Goal: Task Accomplishment & Management: Use online tool/utility

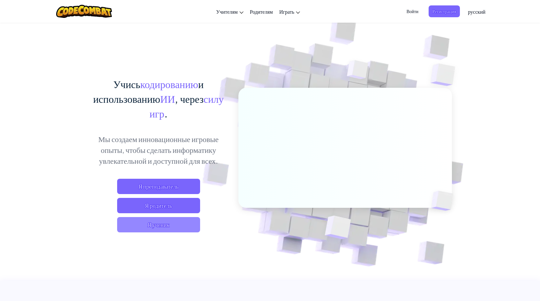
click at [135, 223] on span "Я ученик" at bounding box center [158, 224] width 83 height 15
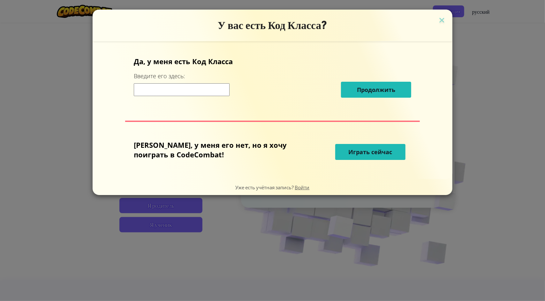
click at [367, 148] on span "Играть сейчас" at bounding box center [371, 152] width 44 height 8
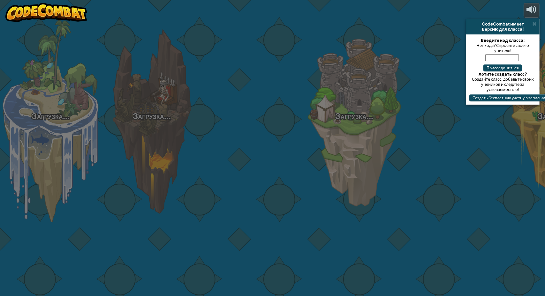
select select "ru"
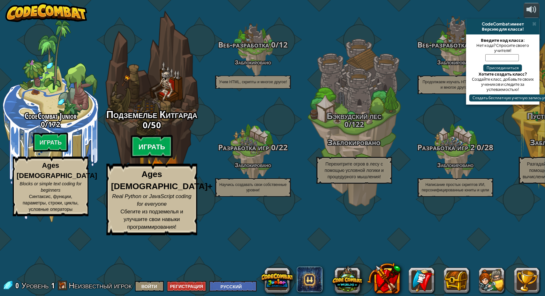
click at [147, 158] on btn "Играть" at bounding box center [152, 146] width 42 height 23
select select "ru"
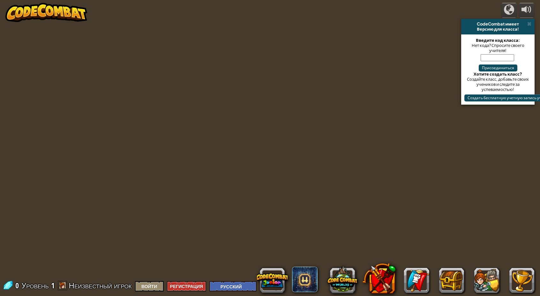
select select "ru"
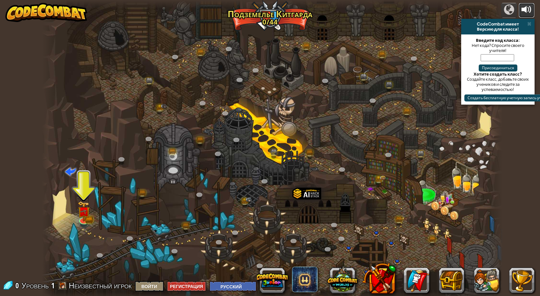
click at [534, 10] on button at bounding box center [527, 10] width 16 height 15
click at [84, 210] on img at bounding box center [83, 206] width 7 height 7
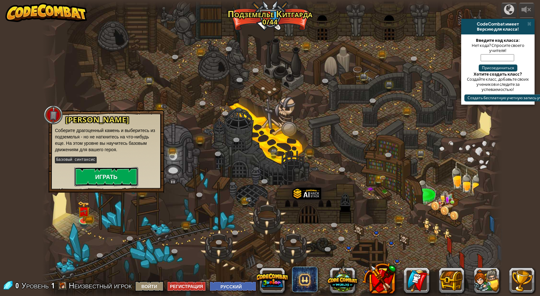
click at [101, 171] on button "Играть" at bounding box center [106, 176] width 64 height 19
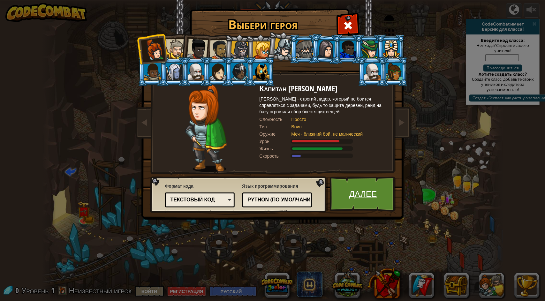
click at [371, 201] on link "Далее" at bounding box center [363, 194] width 67 height 35
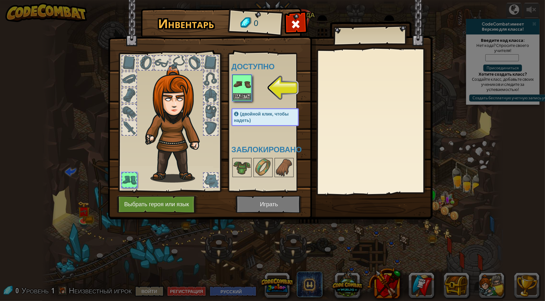
click at [243, 92] on img at bounding box center [242, 84] width 18 height 18
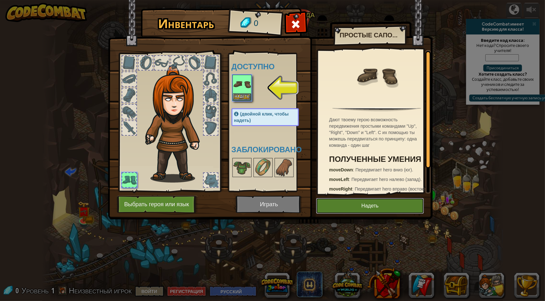
click at [365, 210] on button "Надеть" at bounding box center [370, 206] width 108 height 16
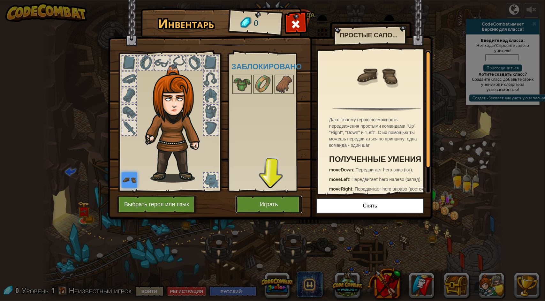
click at [257, 199] on button "Играть" at bounding box center [269, 205] width 67 height 18
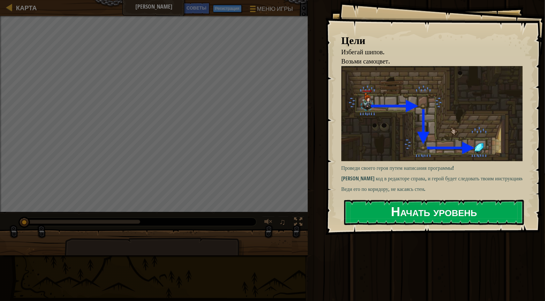
click at [413, 209] on button "Начать уровень" at bounding box center [434, 212] width 180 height 25
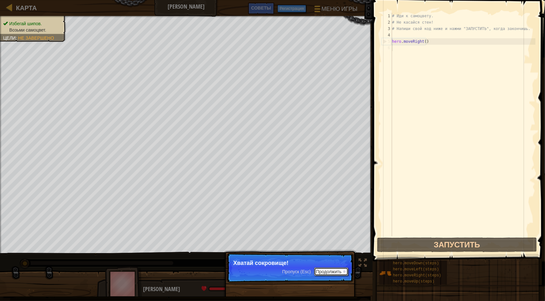
click at [342, 268] on button "Продолжить" at bounding box center [331, 271] width 34 height 8
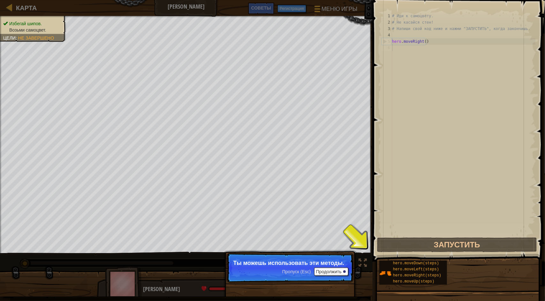
click at [337, 264] on p "Ты можешь использовать эти методы." at bounding box center [289, 263] width 113 height 6
click at [339, 268] on button "Продолжить" at bounding box center [331, 271] width 34 height 8
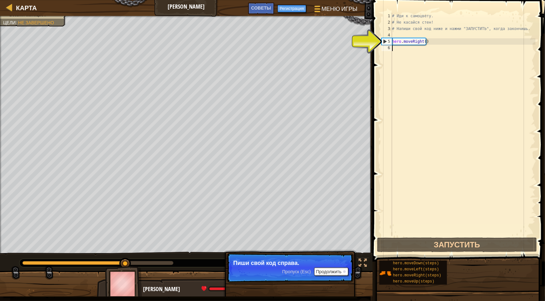
click at [393, 48] on div "# Иди к самоцвету. # Не касайся стен! # Напиши свой код ниже и нажми "ЗАПУСТИТЬ…" at bounding box center [463, 131] width 145 height 236
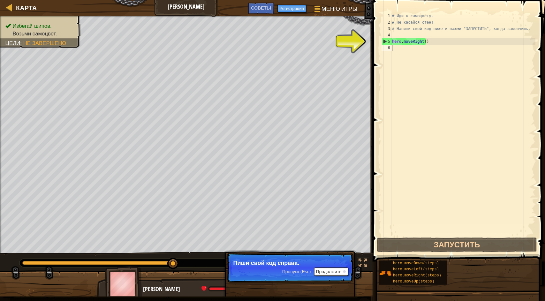
click at [327, 268] on p "Пропуск (Esc) Продолжить Пиши свой код справа." at bounding box center [290, 267] width 127 height 29
click at [328, 271] on button "Продолжить" at bounding box center [331, 271] width 34 height 8
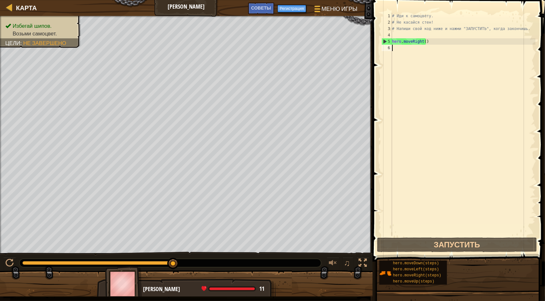
type textarea "р"
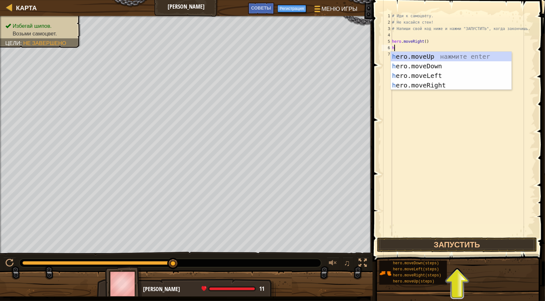
type textarea "he"
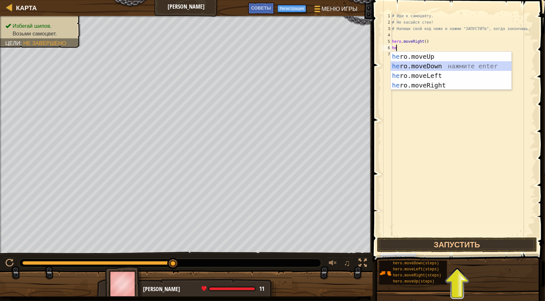
click at [424, 64] on div "he ro.moveUp нажмите enter he ro.moveDown нажмите enter he ro.moveLeft нажмите …" at bounding box center [451, 80] width 121 height 57
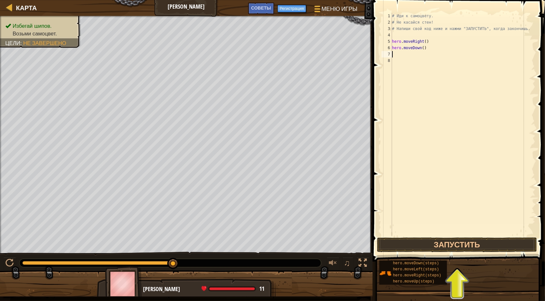
type textarea "h"
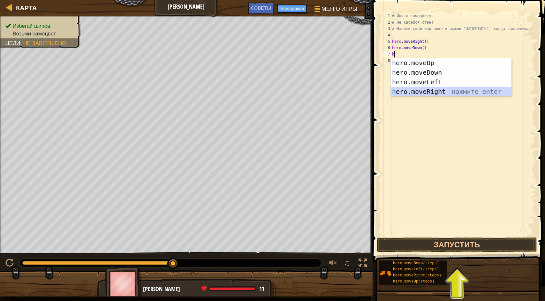
click at [419, 90] on div "h ero.moveUp нажмите enter h ero.moveDown нажмите enter h ero.moveLeft нажмите …" at bounding box center [451, 86] width 121 height 57
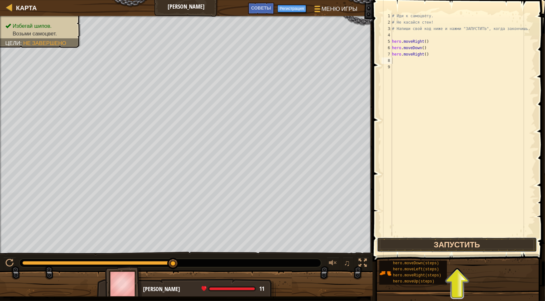
click at [465, 243] on button "Запустить" at bounding box center [457, 244] width 160 height 15
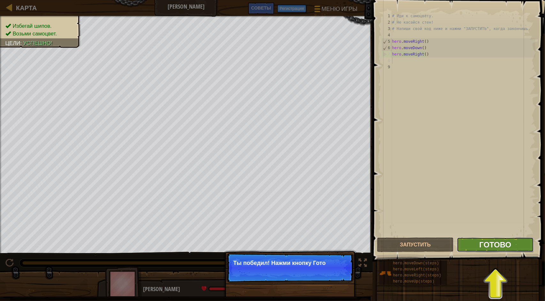
click at [481, 247] on span "Готово" at bounding box center [495, 244] width 32 height 10
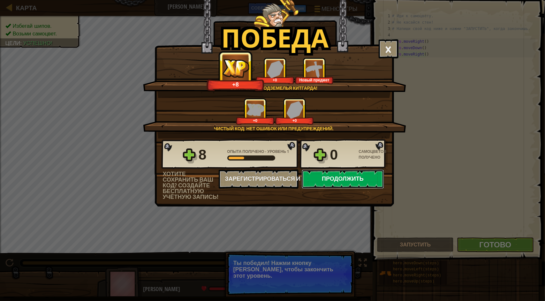
click at [341, 179] on button "Продолжить" at bounding box center [343, 178] width 82 height 19
select select "ru"
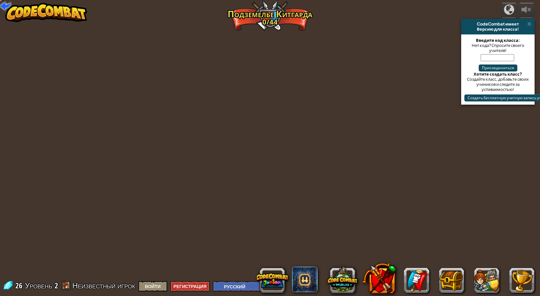
select select "ru"
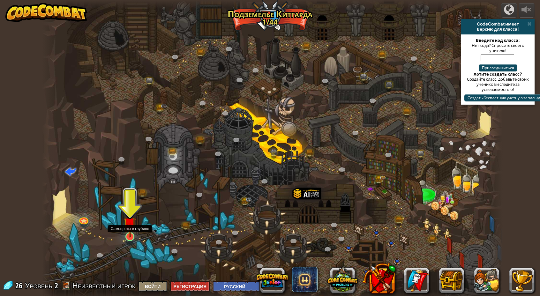
click at [126, 237] on img at bounding box center [130, 223] width 12 height 28
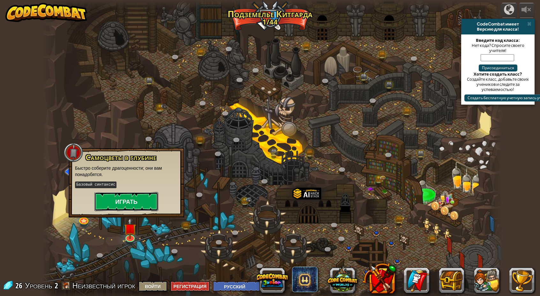
click at [145, 205] on button "Играть" at bounding box center [126, 201] width 64 height 19
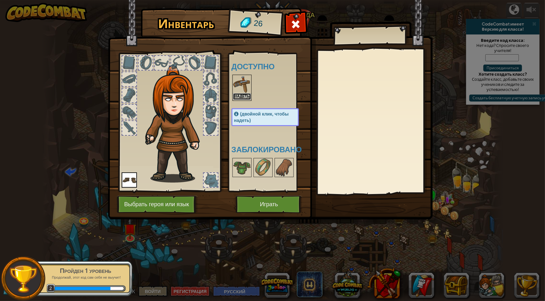
drag, startPoint x: 244, startPoint y: 94, endPoint x: 245, endPoint y: 91, distance: 3.3
click at [245, 91] on div "Надеть" at bounding box center [241, 88] width 19 height 26
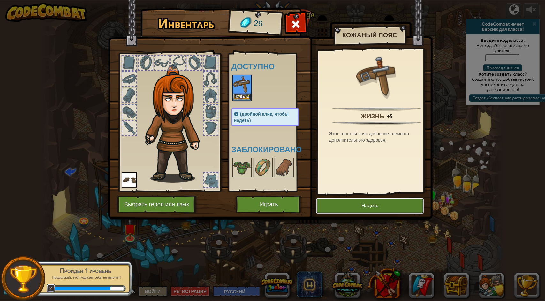
click at [391, 200] on button "Надеть" at bounding box center [370, 206] width 108 height 16
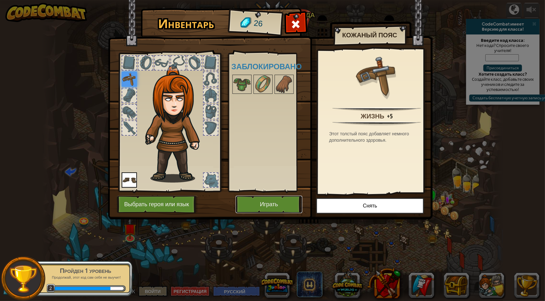
click at [289, 202] on button "Играть" at bounding box center [269, 205] width 67 height 18
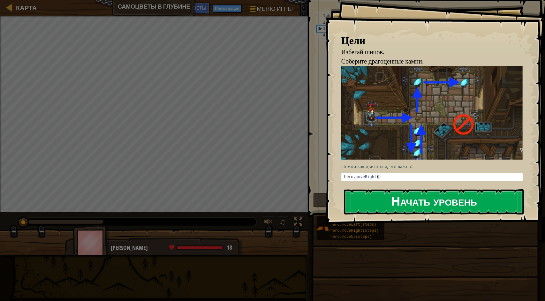
click at [378, 189] on button "Начать уровень" at bounding box center [434, 201] width 180 height 25
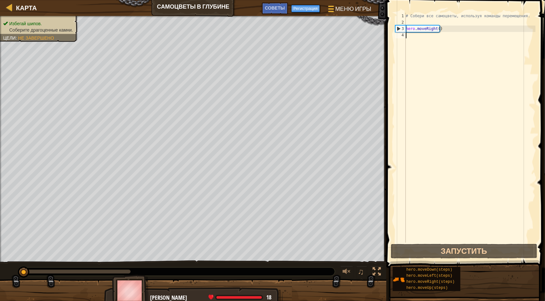
type textarea "h"
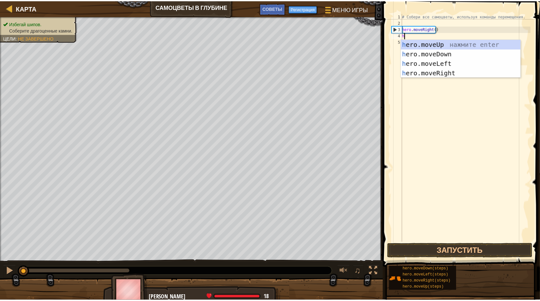
scroll to position [3, 0]
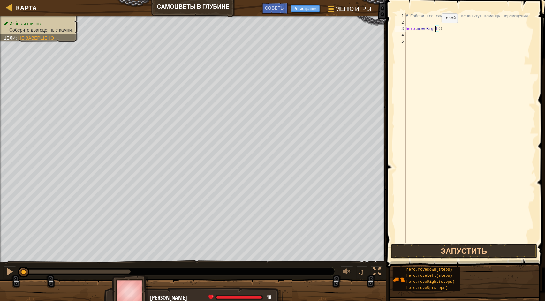
click at [436, 29] on div "# Собери все самоцветы, используя команды перемещения. hero . moveRight ( )" at bounding box center [469, 134] width 131 height 243
click at [438, 29] on div "# Собери все самоцветы, используя команды перемещения. hero . moveRight ( )" at bounding box center [469, 134] width 131 height 243
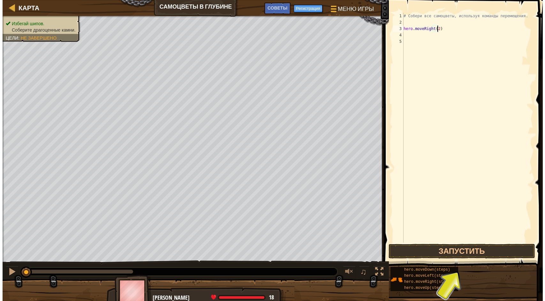
scroll to position [3, 3]
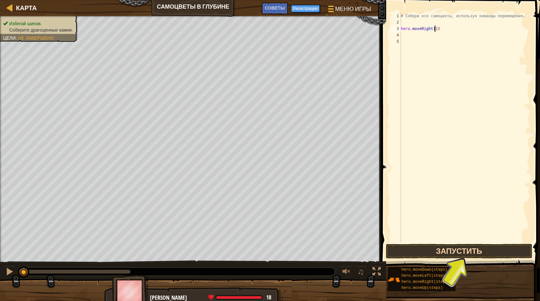
type textarea "hero.moveRight(2)"
click at [447, 252] on button "Запустить" at bounding box center [459, 251] width 147 height 15
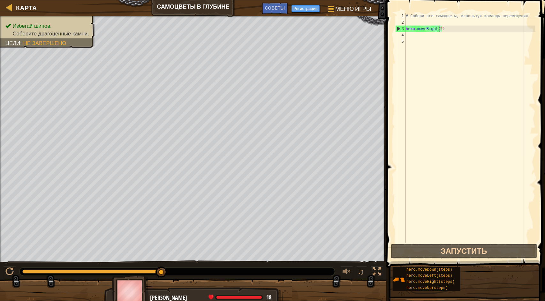
click at [413, 36] on div "# Собери все самоцветы, используя команды перемещения. hero . moveRight ( 2 )" at bounding box center [469, 134] width 131 height 243
type textarea "h"
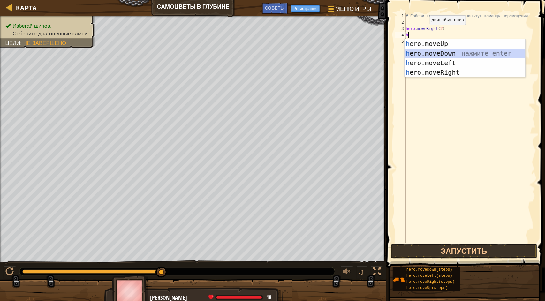
click at [429, 53] on div "h ero.moveUp нажмите enter h ero.moveDown нажмите enter h ero.moveLeft нажмите …" at bounding box center [464, 67] width 121 height 57
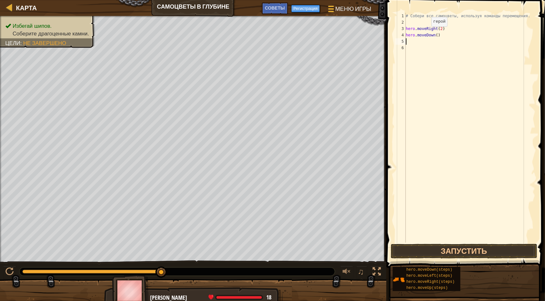
click at [426, 33] on div "# Собери все самоцветы, используя команды перемещения. hero . moveRight ( 2 ) h…" at bounding box center [469, 134] width 131 height 243
click at [433, 37] on div "# Собери все самоцветы, используя команды перемещения. hero . moveRight ( 2 ) h…" at bounding box center [469, 134] width 131 height 243
click at [415, 36] on div "# Собери все самоцветы, используя команды перемещения. hero . moveRight ( 2 ) h…" at bounding box center [469, 134] width 131 height 243
click at [416, 34] on div "# Собери все самоцветы, используя команды перемещения. hero . moveRight ( 2 ) h…" at bounding box center [469, 134] width 131 height 243
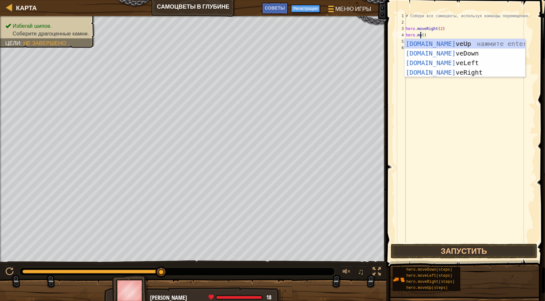
scroll to position [3, 1]
click at [432, 43] on div "hero.move Up нажмите enter hero.move Down нажмите enter hero.move Left нажмите …" at bounding box center [464, 67] width 121 height 57
type textarea "hero.moveUp"
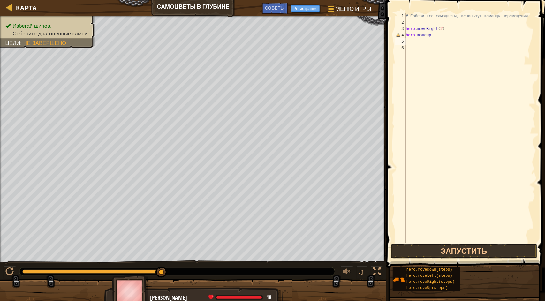
click at [408, 43] on div "# Собери все самоцветы, используя команды перемещения. hero . moveRight ( 2 ) h…" at bounding box center [469, 134] width 131 height 243
click at [429, 33] on div "# Собери все самоцветы, используя команды перемещения. hero . moveRight ( 2 ) h…" at bounding box center [469, 134] width 131 height 243
type textarea "hero.moveUp()"
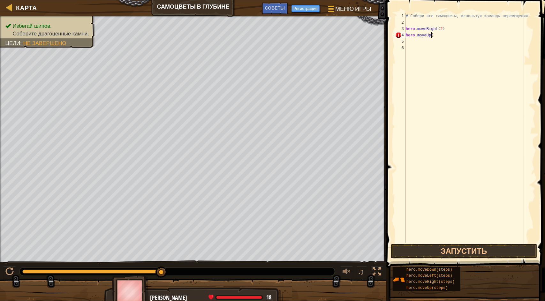
scroll to position [3, 2]
click at [407, 40] on div "# Собери все самоцветы, используя команды перемещения. hero . moveRight ( 2 ) h…" at bounding box center [469, 134] width 131 height 243
type textarea "h"
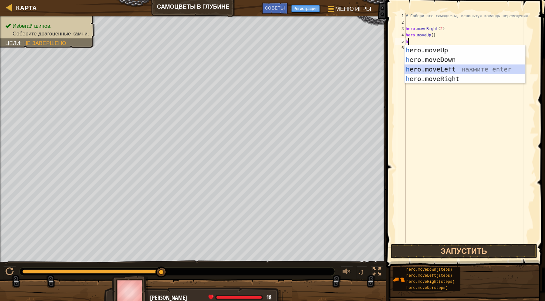
click at [423, 65] on div "h ero.moveUp нажмите enter h ero.moveDown нажмите enter h ero.moveLeft нажмите …" at bounding box center [464, 73] width 121 height 57
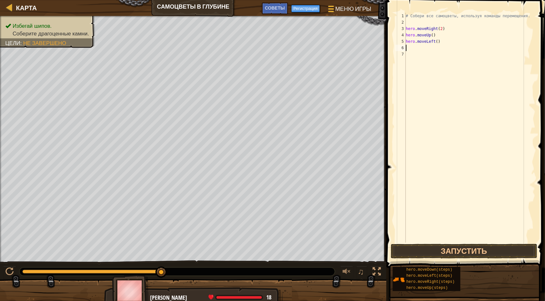
type textarea "h"
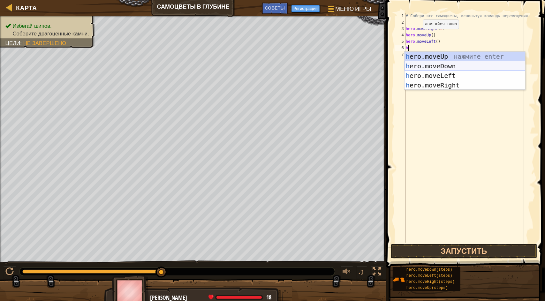
click at [437, 62] on div "h ero.moveUp нажмите enter h ero.moveDown нажмите enter h ero.moveLeft нажмите …" at bounding box center [464, 80] width 121 height 57
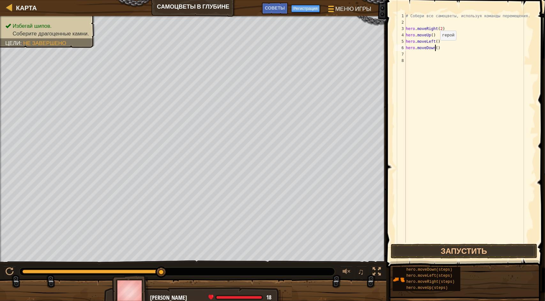
click at [435, 47] on div "# Собери все самоцветы, используя команды перемещения. hero . moveRight ( 2 ) h…" at bounding box center [469, 134] width 131 height 243
type textarea "hero.moveDown(2)"
click at [467, 247] on button "Запустить" at bounding box center [464, 251] width 147 height 15
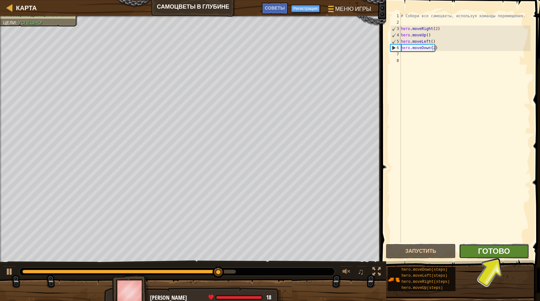
click at [484, 248] on span "Готово" at bounding box center [494, 251] width 32 height 10
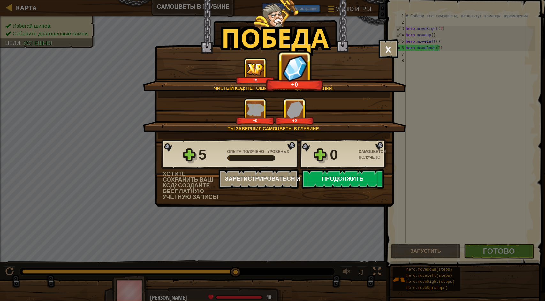
click at [313, 177] on button "Продолжить" at bounding box center [343, 178] width 82 height 19
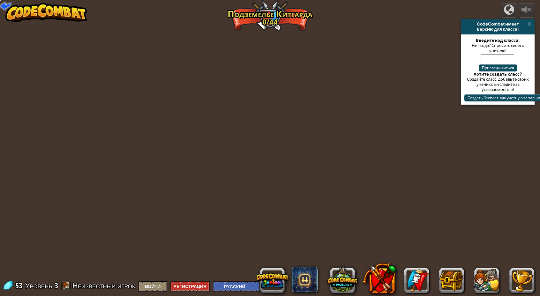
select select "ru"
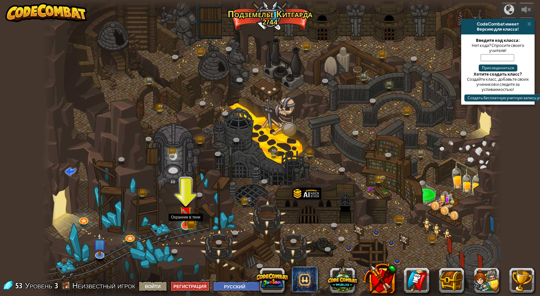
click at [184, 225] on img at bounding box center [185, 212] width 12 height 27
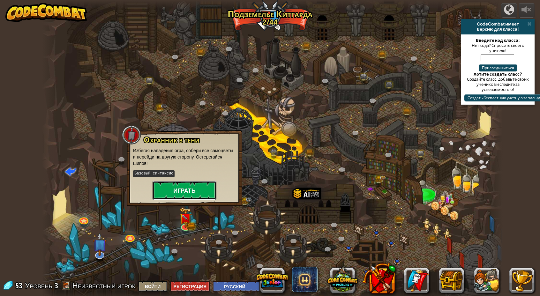
click at [191, 193] on button "Играть" at bounding box center [185, 190] width 64 height 19
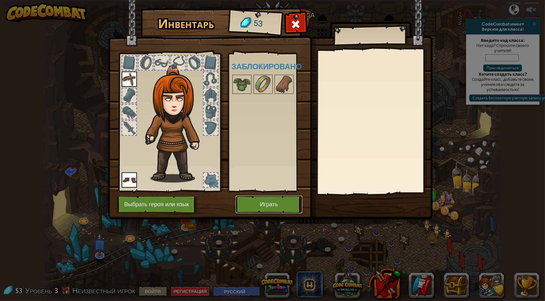
click at [284, 202] on button "Играть" at bounding box center [269, 205] width 67 height 18
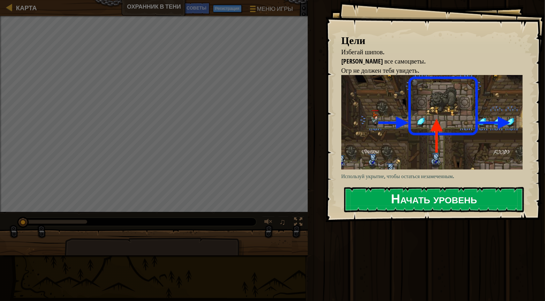
drag, startPoint x: 423, startPoint y: 214, endPoint x: 425, endPoint y: 200, distance: 14.8
click at [425, 212] on div "Цели Избегай шипов. Собери все самоцветы. Огр не должен тебя увидеть. Используй…" at bounding box center [435, 111] width 220 height 222
click at [422, 202] on button "Начать уровень" at bounding box center [434, 199] width 180 height 25
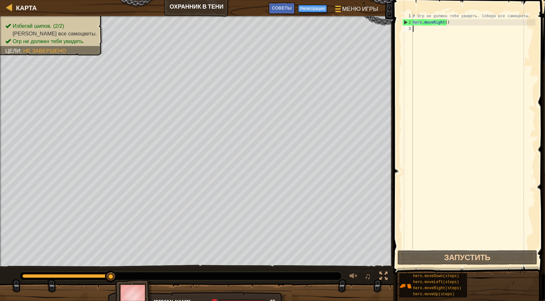
type textarea "h"
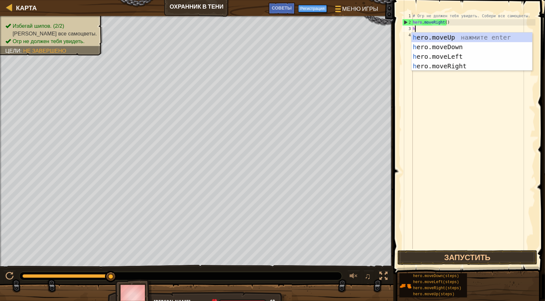
scroll to position [3, 0]
click at [450, 35] on div "h ero.moveUp нажмите enter h ero.moveDown нажмите enter h ero.moveLeft нажмите …" at bounding box center [471, 61] width 121 height 57
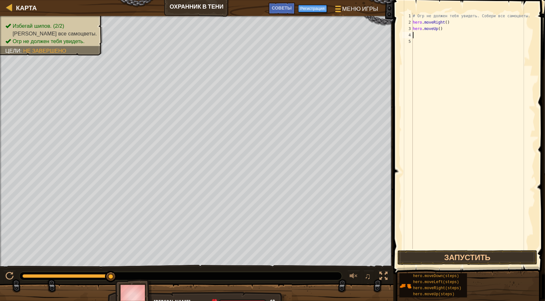
type textarea "h"
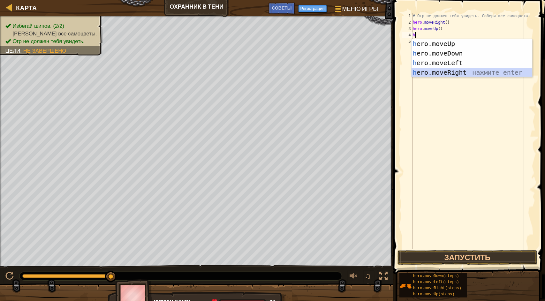
click at [433, 68] on div "h ero.moveUp нажмите enter h ero.moveDown нажмите enter h ero.moveLeft нажмите …" at bounding box center [471, 67] width 121 height 57
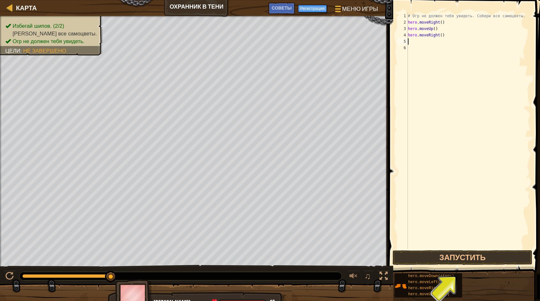
type textarea "h"
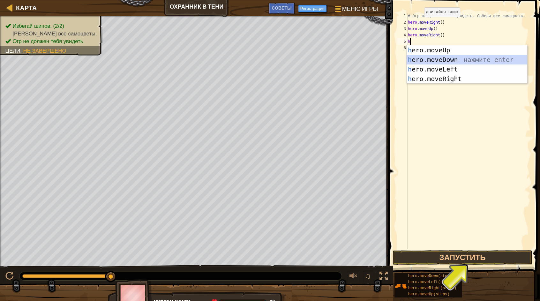
click at [415, 55] on div "h ero.moveUp нажмите enter h ero.moveDown нажмите enter h ero.moveLeft нажмите …" at bounding box center [467, 73] width 121 height 57
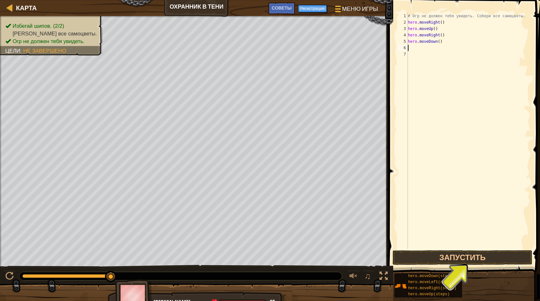
click at [428, 55] on div "# Огр не должен тебя увидеть. Собери все самоцветы. hero . moveRight ( ) hero .…" at bounding box center [469, 137] width 124 height 249
click at [418, 46] on div "# Огр не должен тебя увидеть. Собери все самоцветы. hero . moveRight ( ) hero .…" at bounding box center [469, 137] width 124 height 249
type textarea "h"
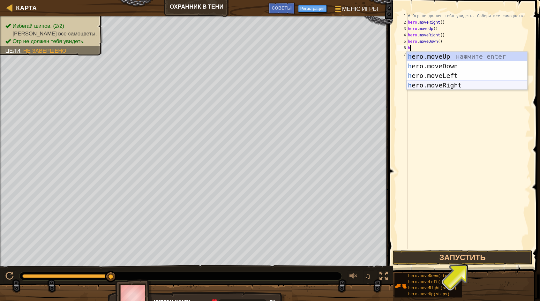
click at [432, 86] on div "h ero.moveUp нажмите enter h ero.moveDown нажмите enter h ero.moveLeft нажмите …" at bounding box center [467, 80] width 121 height 57
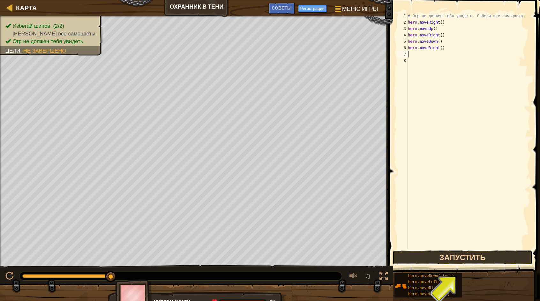
click at [479, 257] on button "Запустить" at bounding box center [463, 257] width 140 height 15
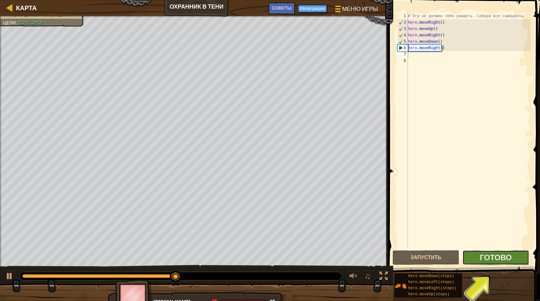
click at [512, 257] on button "Готово" at bounding box center [495, 257] width 67 height 15
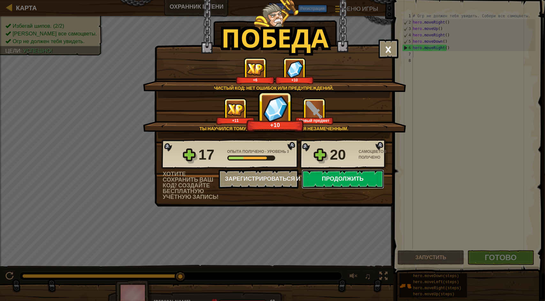
click at [347, 182] on button "Продолжить" at bounding box center [343, 178] width 82 height 19
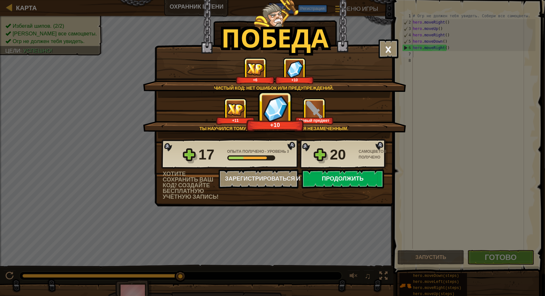
select select "ru"
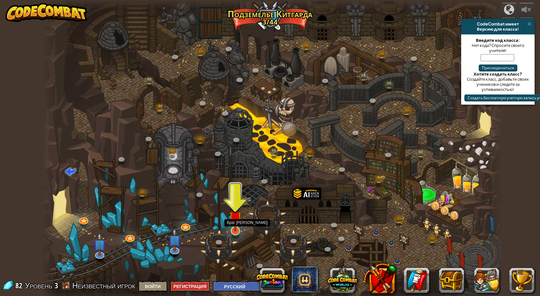
click at [241, 228] on img at bounding box center [235, 217] width 12 height 28
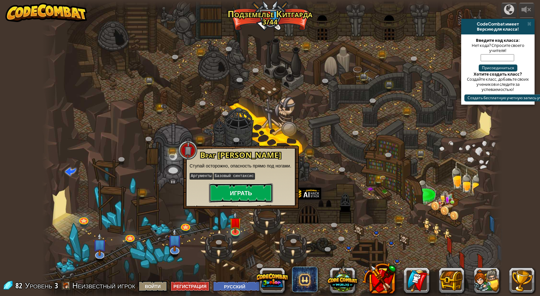
click at [234, 190] on button "Играть" at bounding box center [241, 193] width 64 height 19
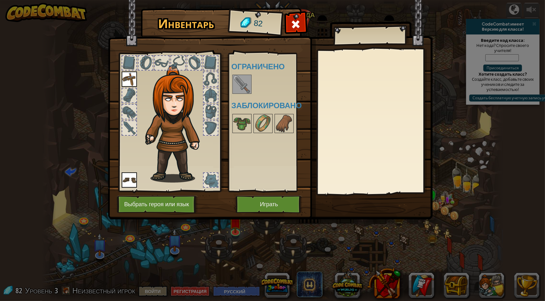
click at [245, 81] on img at bounding box center [242, 84] width 18 height 18
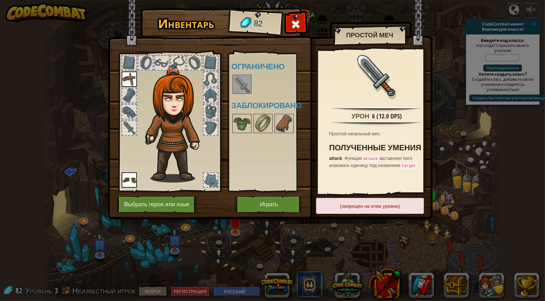
click at [259, 90] on div at bounding box center [271, 84] width 80 height 21
click at [249, 82] on img at bounding box center [242, 84] width 18 height 18
click at [270, 198] on button "Играть" at bounding box center [269, 205] width 67 height 18
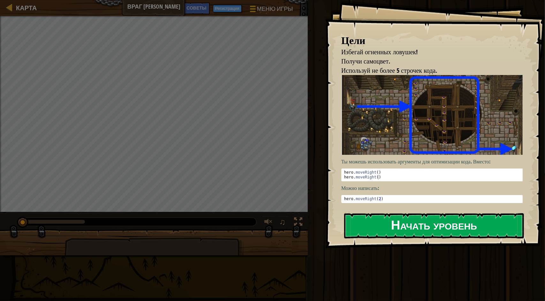
click at [404, 217] on button "Начать уровень" at bounding box center [434, 225] width 180 height 25
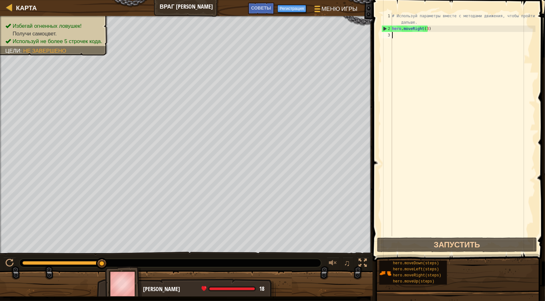
type textarea "h"
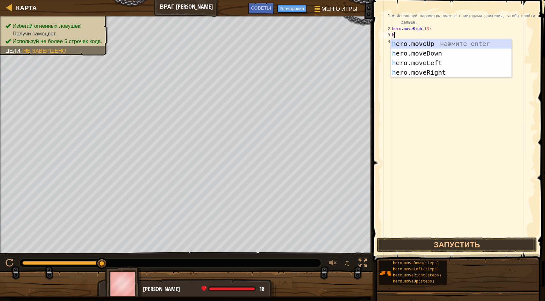
click at [435, 43] on div "h ero.moveUp нажмите enter h ero.moveDown нажмите enter h ero.moveLeft нажмите …" at bounding box center [451, 67] width 121 height 57
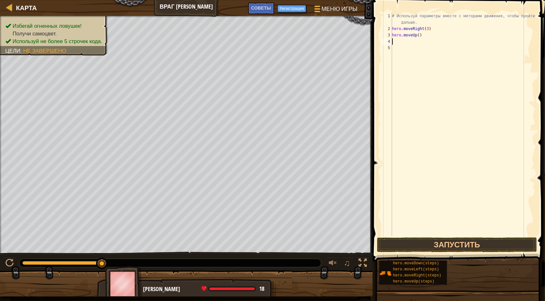
type textarea "h"
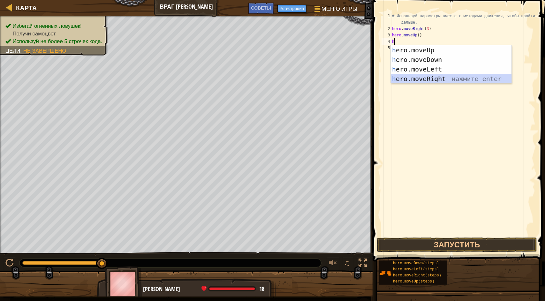
click at [410, 74] on div "h ero.moveUp нажмите enter h ero.moveDown нажмите enter h ero.moveLeft нажмите …" at bounding box center [451, 73] width 121 height 57
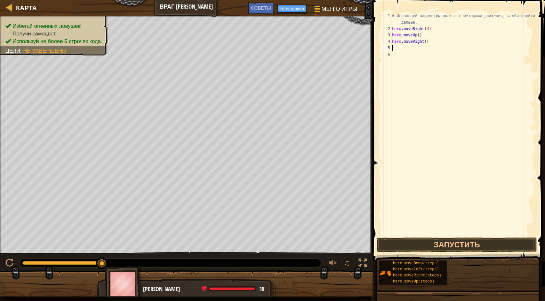
type textarea "h"
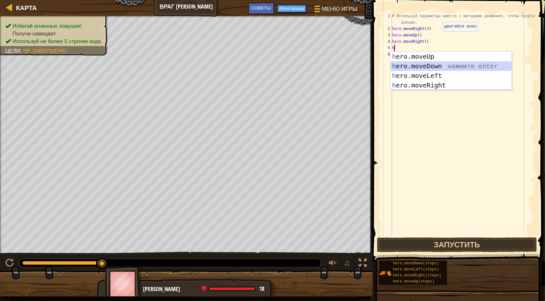
click at [444, 70] on div "h ero.moveUp нажмите enter h ero.moveDown нажмите enter h ero.moveLeft нажмите …" at bounding box center [451, 80] width 121 height 57
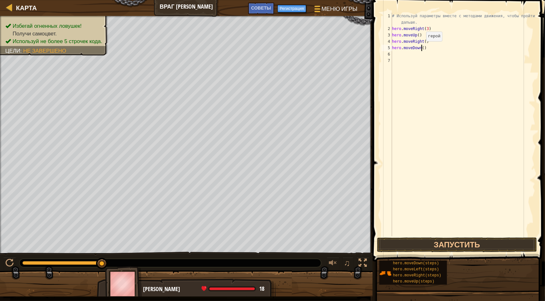
click at [421, 48] on div "# Используй параметры вместе с методами движения, чтобы пройти дальше. hero . m…" at bounding box center [463, 134] width 145 height 243
type textarea "hero.moveDown(3)"
click at [393, 56] on div "# Используй параметры вместе с методами движения, чтобы пройти дальше. hero . m…" at bounding box center [463, 134] width 145 height 243
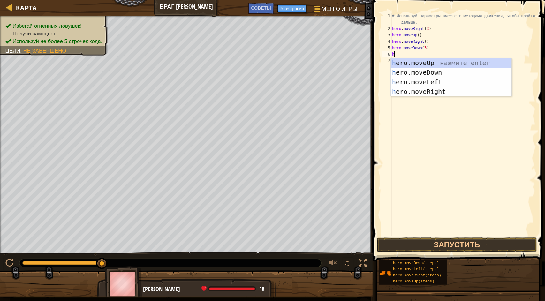
type textarea "h"
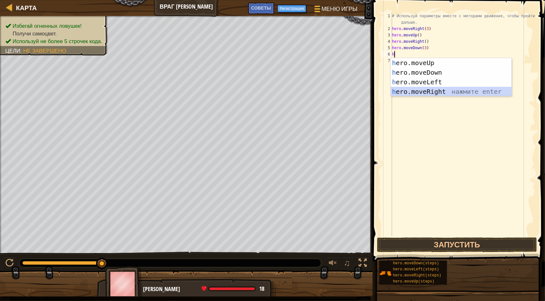
click at [434, 92] on div "h ero.moveUp нажмите enter h ero.moveDown нажмите enter h ero.moveLeft нажмите …" at bounding box center [451, 86] width 121 height 57
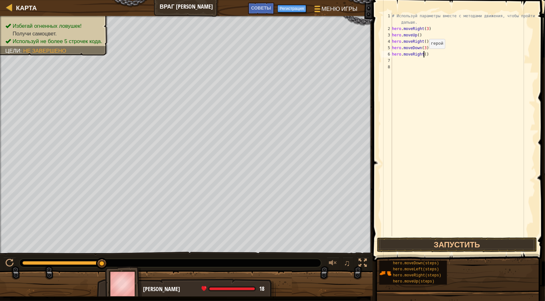
click at [423, 55] on div "# Используй параметры вместе с методами движения, чтобы пройти дальше. hero . m…" at bounding box center [463, 134] width 145 height 243
type textarea "hero.moveRight(2)"
click at [468, 242] on button "Запустить" at bounding box center [457, 244] width 160 height 15
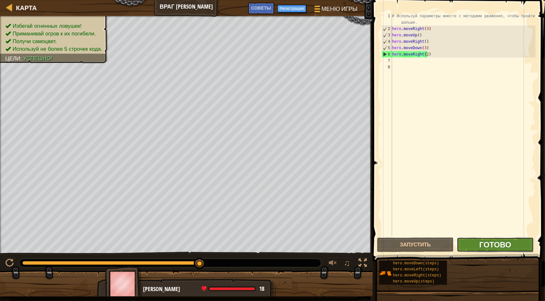
click at [490, 241] on span "Готово" at bounding box center [495, 244] width 32 height 10
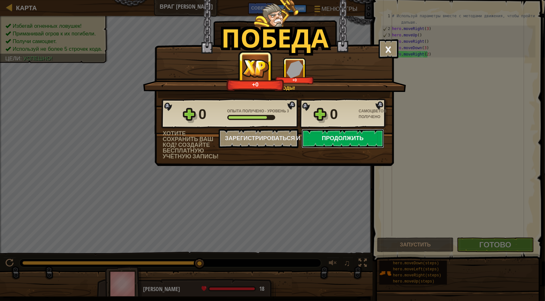
click at [324, 130] on button "Продолжить" at bounding box center [343, 138] width 82 height 19
select select "ru"
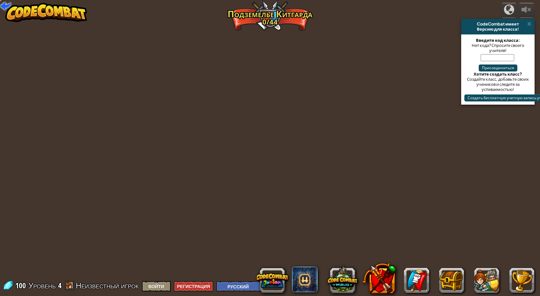
select select "ru"
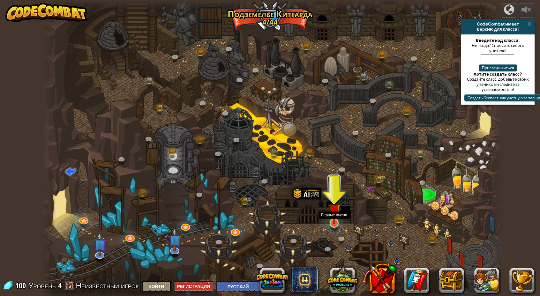
click at [337, 217] on img at bounding box center [334, 210] width 12 height 28
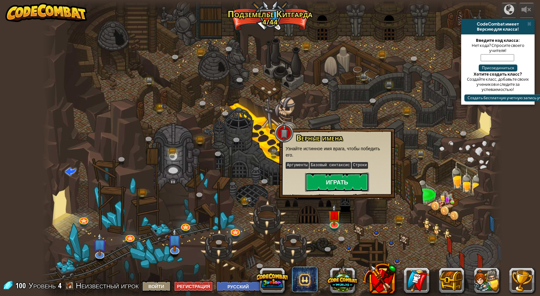
click at [350, 183] on button "Играть" at bounding box center [337, 182] width 64 height 19
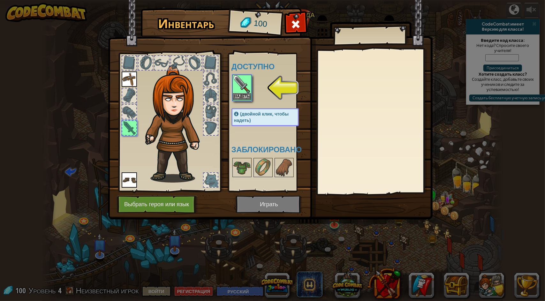
click at [241, 92] on img at bounding box center [242, 84] width 18 height 18
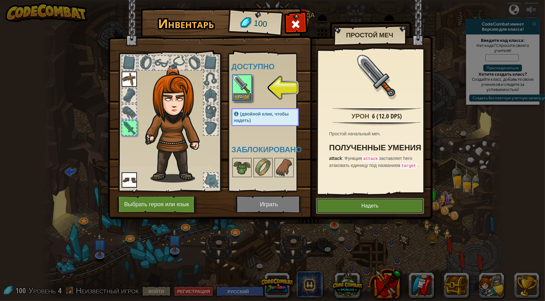
click at [373, 200] on button "Надеть" at bounding box center [370, 206] width 108 height 16
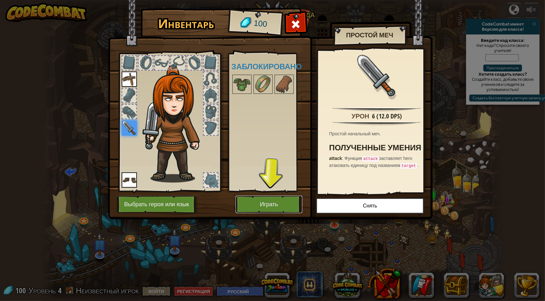
click at [278, 197] on button "Играть" at bounding box center [269, 205] width 67 height 18
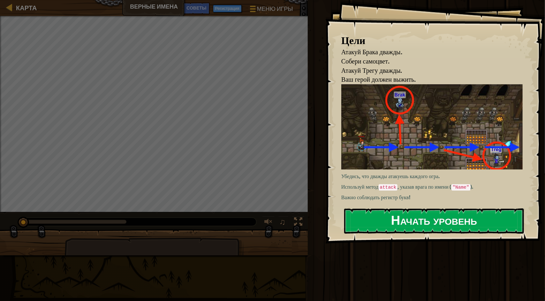
click at [421, 211] on button "Начать уровень" at bounding box center [434, 220] width 180 height 25
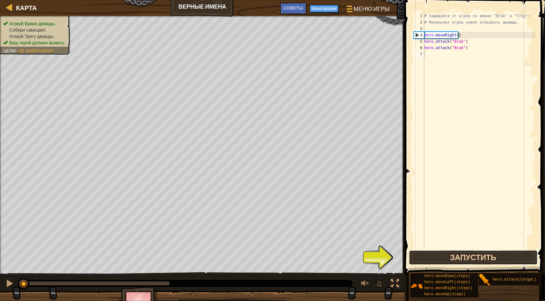
click at [473, 258] on button "Запустить" at bounding box center [473, 257] width 129 height 15
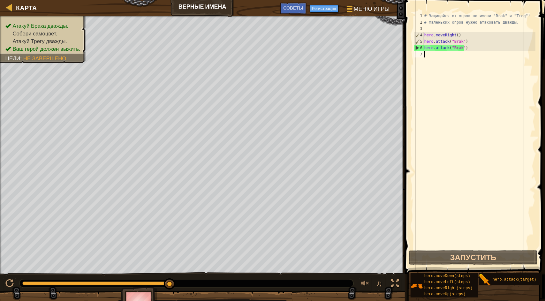
click at [426, 58] on div "# Защищайся от огров по имени "Brak" и "Treg"! # Маленьких огров нужно атаковат…" at bounding box center [479, 137] width 112 height 249
type textarea "h"
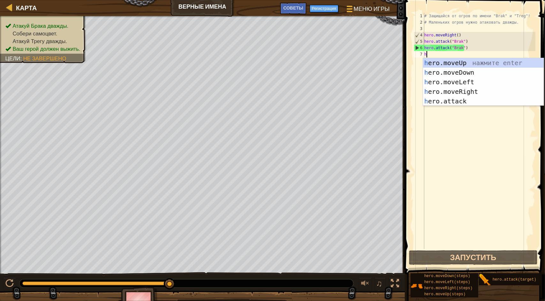
scroll to position [3, 0]
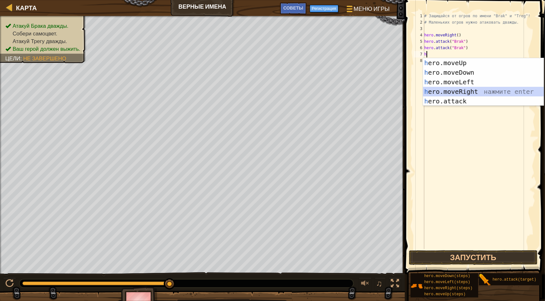
click at [447, 87] on div "h ero.moveUp нажмите enter h ero.moveDown нажмите enter h ero.moveLeft нажмите …" at bounding box center [483, 91] width 121 height 67
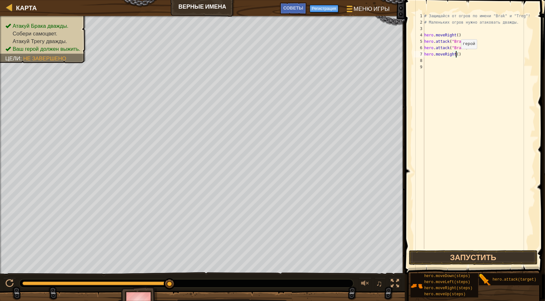
click at [455, 55] on div "# Защищайся от огров по имени "Brak" и "Treg"! # Маленьких огров нужно атаковат…" at bounding box center [479, 137] width 112 height 249
type textarea "hero.moveRight(2)"
click at [430, 64] on div "# Защищайся от огров по имени "Brak" и "Treg"! # Маленьких огров нужно атаковат…" at bounding box center [479, 137] width 112 height 249
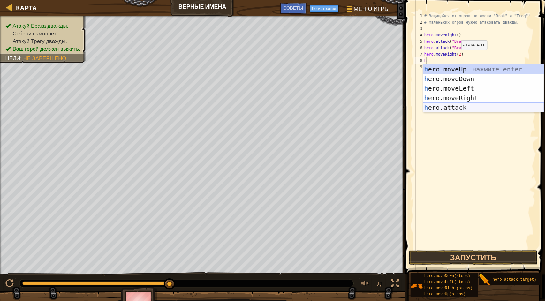
click at [456, 103] on div "h ero.moveUp нажмите enter h ero.moveDown нажмите enter h ero.moveLeft нажмите …" at bounding box center [483, 97] width 121 height 67
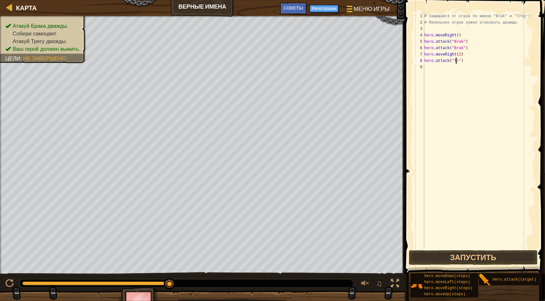
scroll to position [3, 3]
click at [424, 64] on div "8" at bounding box center [419, 60] width 11 height 6
type textarea "hero.attack("Treg")"
click at [424, 67] on div "9" at bounding box center [419, 67] width 11 height 6
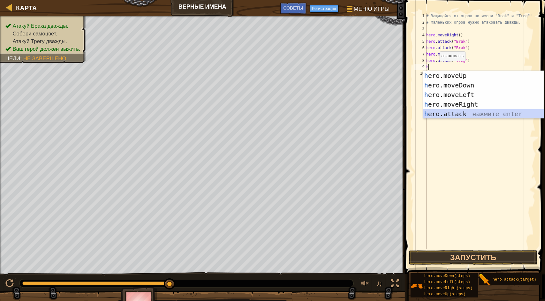
click at [446, 116] on div "h ero.moveUp нажмите enter h ero.moveDown нажмите enter h ero.moveLeft нажмите …" at bounding box center [483, 104] width 121 height 67
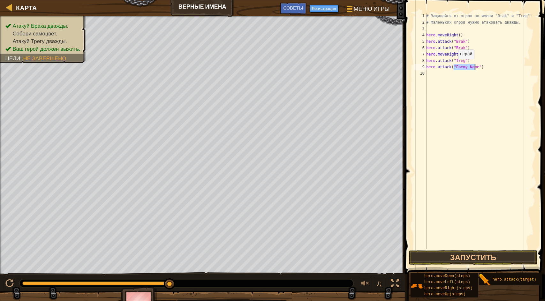
click at [454, 65] on div "# Защищайся от огров по имени "Brak" и "Treg"! # Маленьких огров нужно атаковат…" at bounding box center [480, 131] width 110 height 236
click at [476, 67] on div "# Защищайся от огров по имени "Brak" и "Treg"! # Маленьких огров нужно атаковат…" at bounding box center [480, 137] width 110 height 249
click at [458, 67] on div "# Защищайся от огров по имени "Brak" и "Treg"! # Маленьких огров нужно атаковат…" at bounding box center [480, 137] width 110 height 249
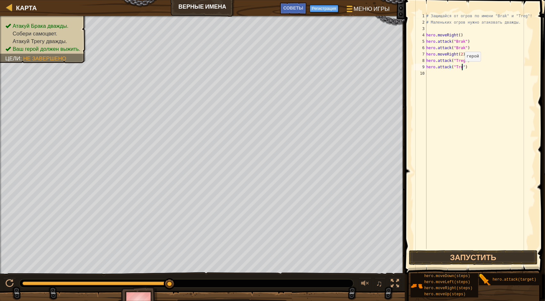
click at [461, 68] on div "# Защищайся от огров по имени "Brak" и "Treg"! # Маленьких огров нужно атаковат…" at bounding box center [480, 137] width 110 height 249
click at [460, 67] on div "# Защищайся от огров по имени "Brak" и "Treg"! # Маленьких огров нужно атаковат…" at bounding box center [480, 137] width 110 height 249
type textarea "hero.attack("Treg")"
click at [456, 255] on button "Запустить" at bounding box center [473, 257] width 129 height 15
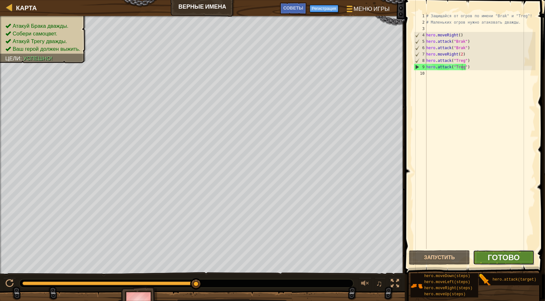
click at [505, 253] on span "Готово" at bounding box center [504, 257] width 32 height 10
